Goal: Task Accomplishment & Management: Manage account settings

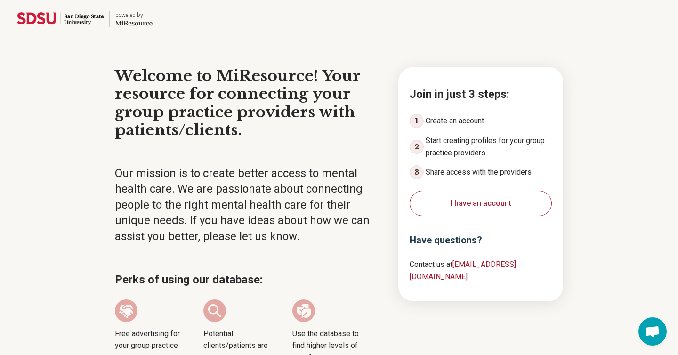
click at [461, 212] on button "I have an account" at bounding box center [481, 203] width 142 height 25
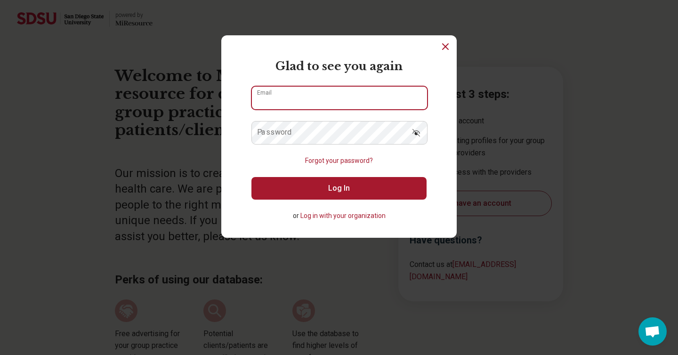
click at [381, 90] on input "Email" at bounding box center [339, 98] width 175 height 23
click at [251, 177] on button "Log In" at bounding box center [338, 188] width 175 height 23
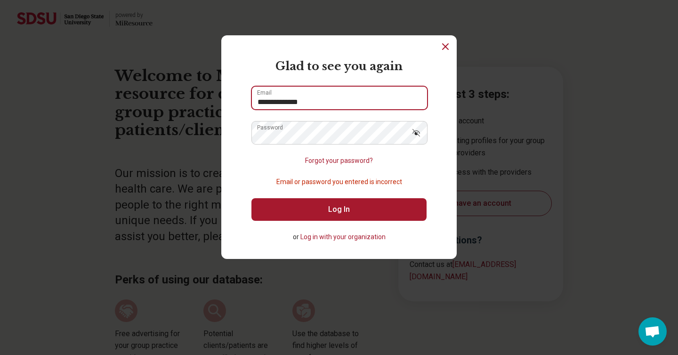
type input "**********"
click at [251, 198] on button "Log In" at bounding box center [338, 209] width 175 height 23
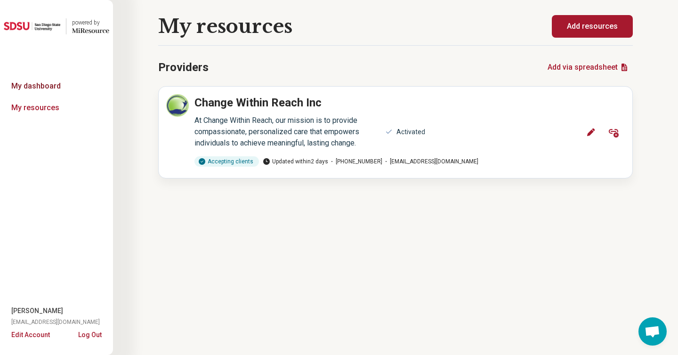
click at [69, 82] on link "My dashboard" at bounding box center [56, 86] width 113 height 22
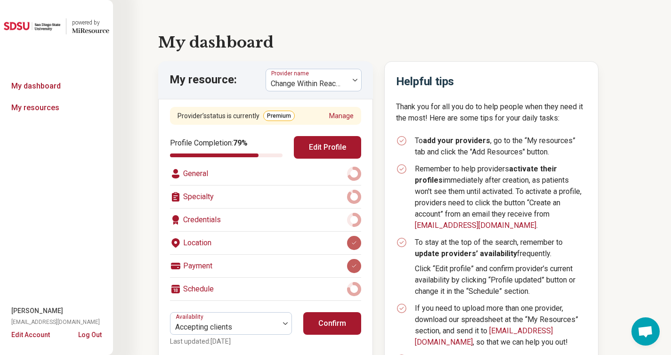
click at [329, 324] on button "Confirm" at bounding box center [332, 323] width 58 height 23
click at [329, 325] on button "Confirm" at bounding box center [332, 323] width 58 height 23
